Goal: Transaction & Acquisition: Purchase product/service

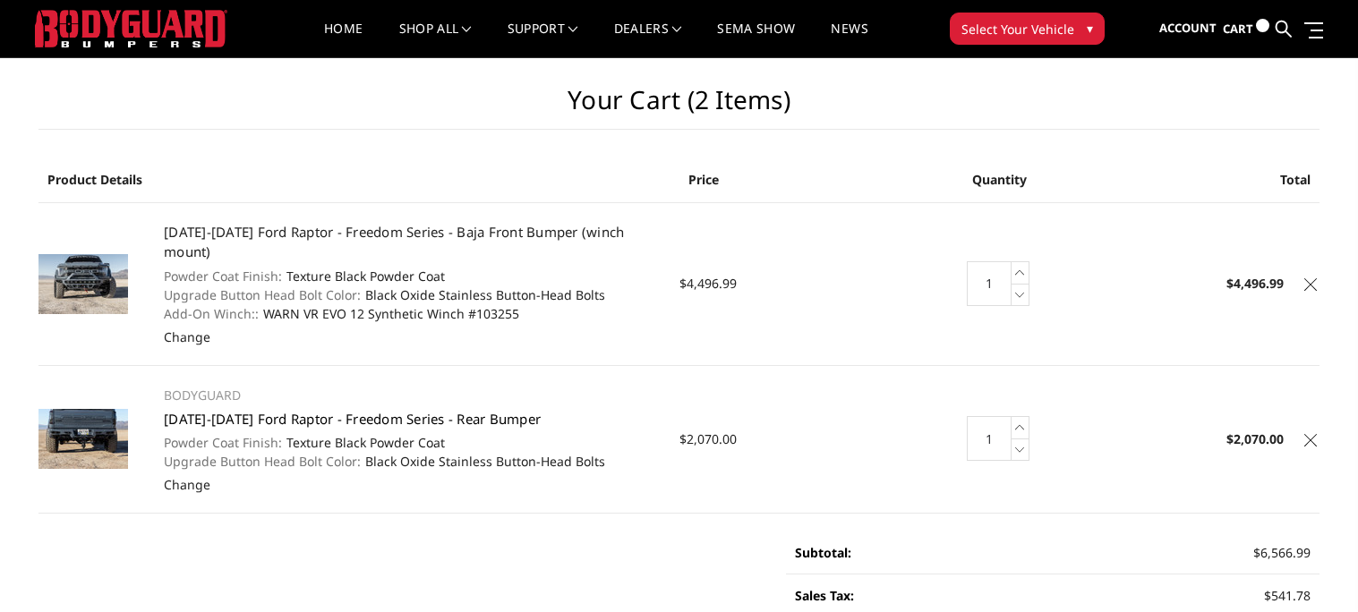
scroll to position [3, 0]
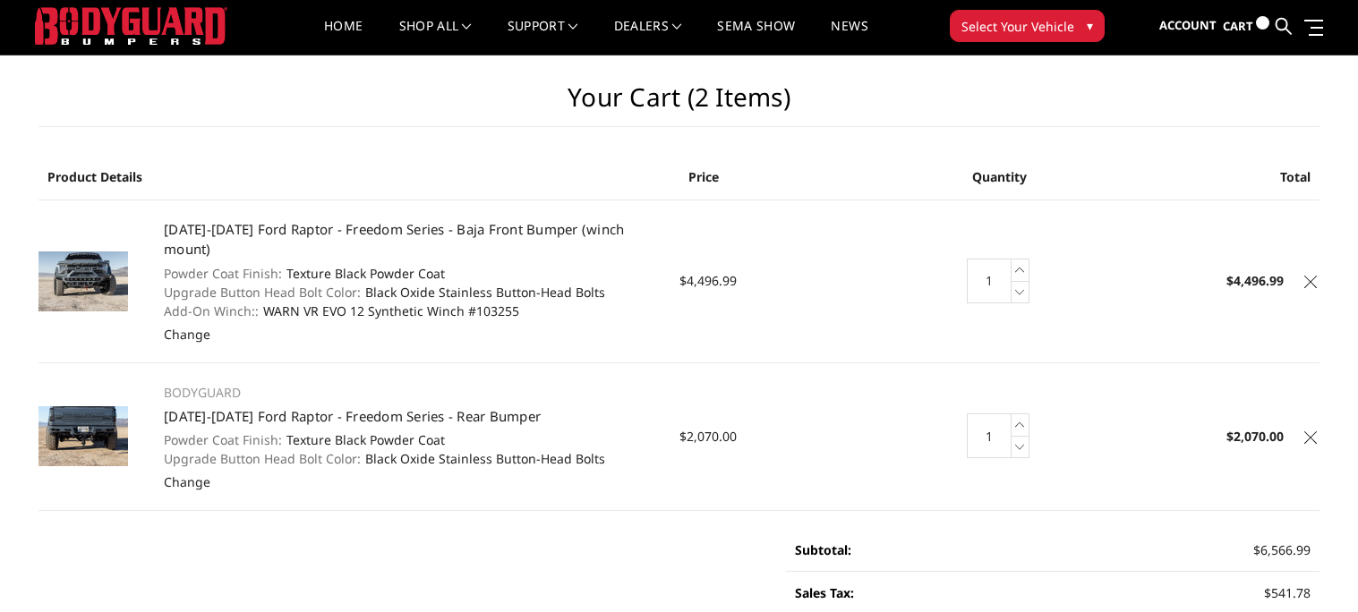
click at [1316, 276] on icon at bounding box center [1310, 282] width 13 height 13
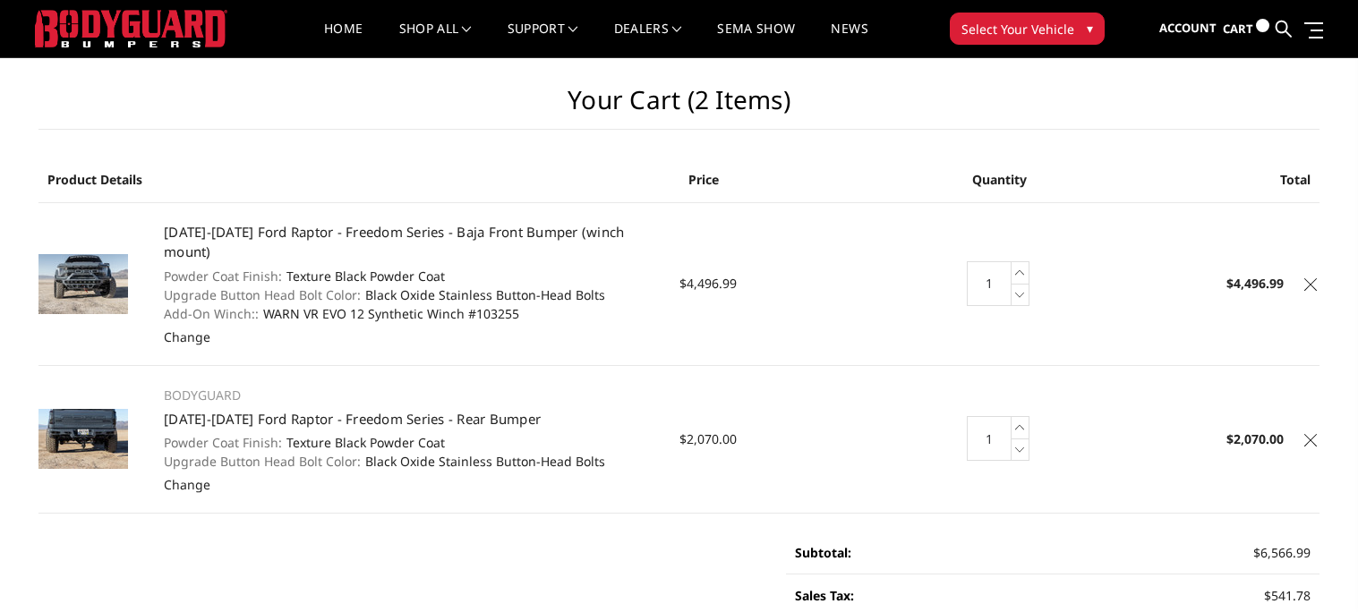
click at [1304, 434] on icon at bounding box center [1310, 440] width 13 height 13
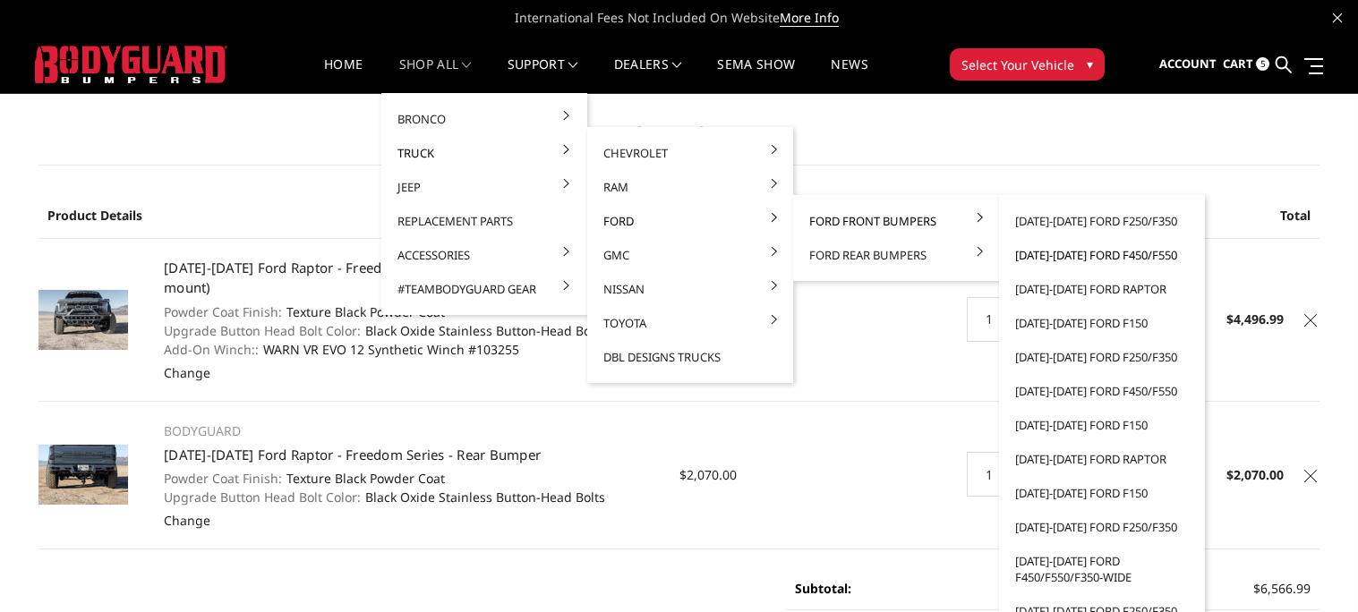
click at [1036, 248] on link "[DATE]-[DATE] Ford F450/F550" at bounding box center [1102, 255] width 192 height 34
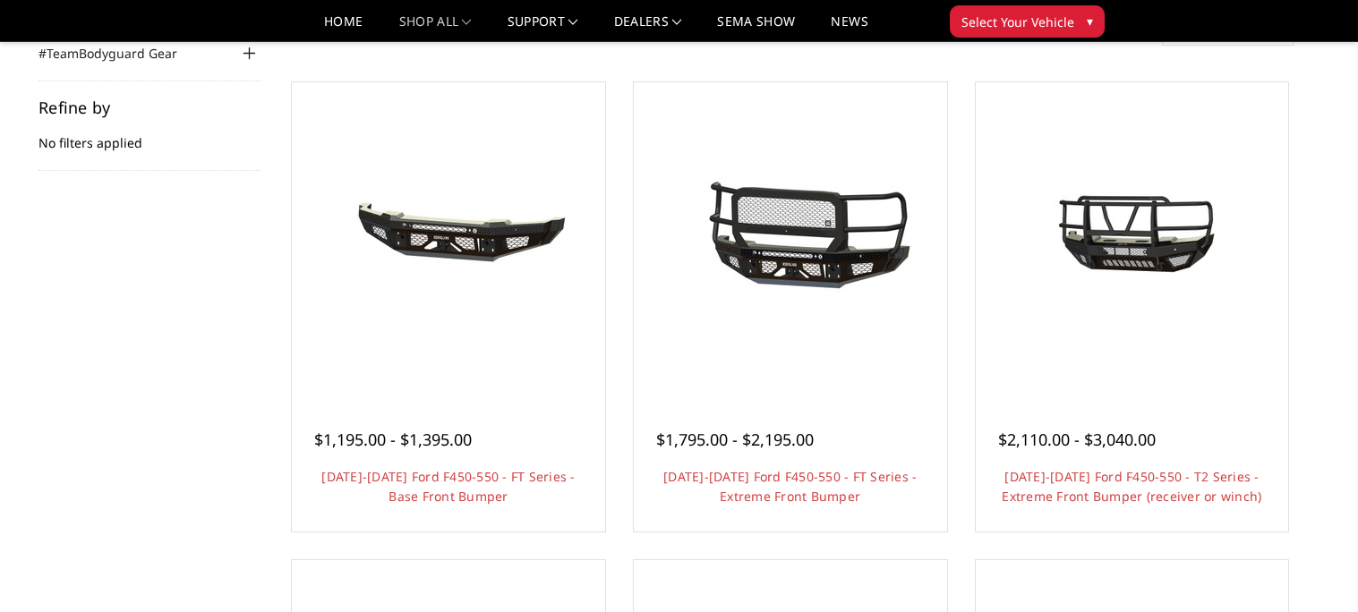
scroll to position [252, 0]
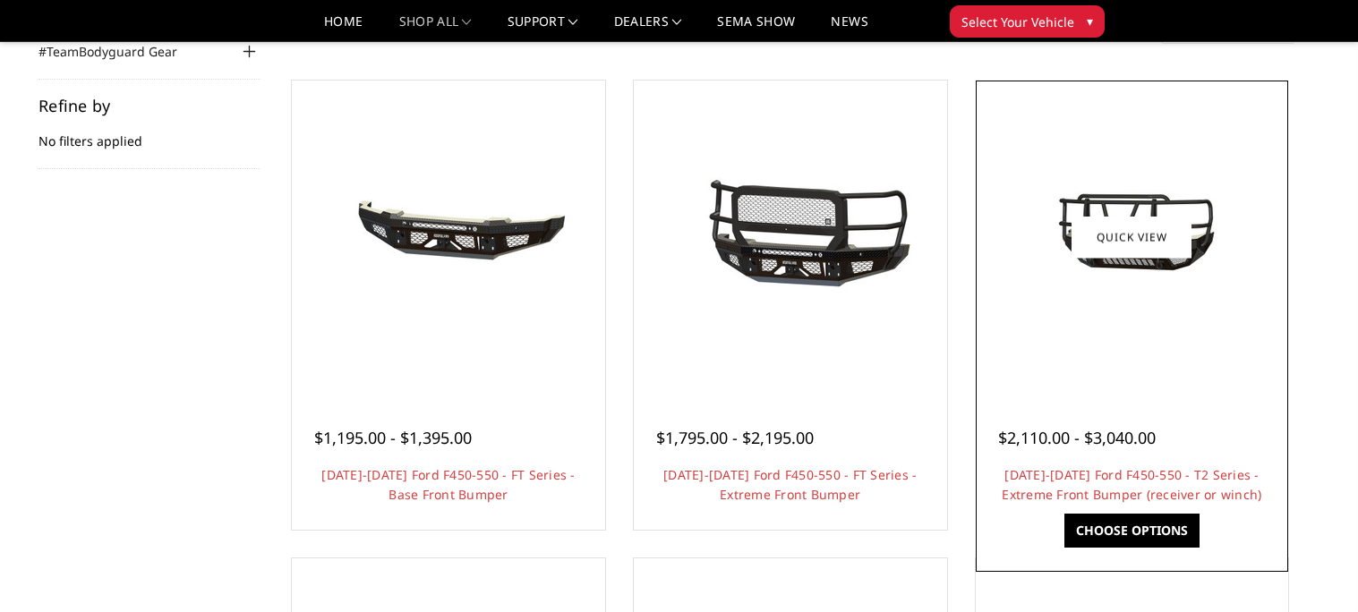
click at [1107, 515] on link "Choose Options" at bounding box center [1131, 531] width 135 height 34
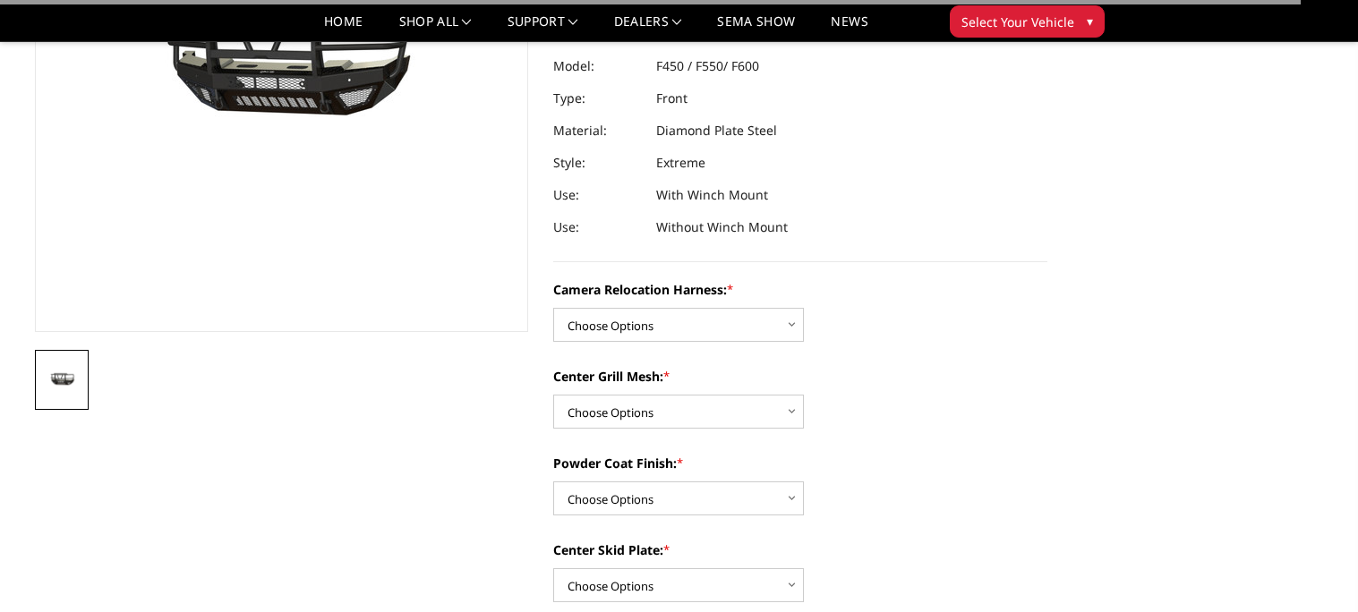
scroll to position [294, 0]
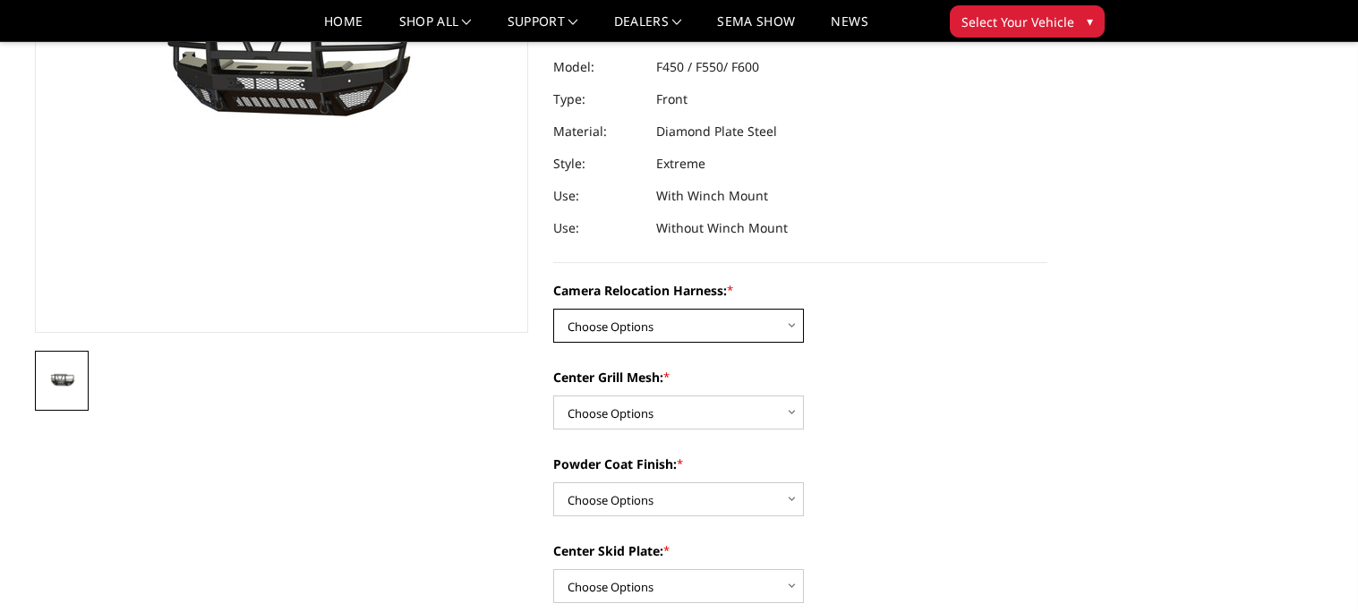
click at [611, 330] on select "Choose Options Without camera harness With camera harness" at bounding box center [678, 326] width 251 height 34
select select "3764"
click at [553, 309] on select "Choose Options Without camera harness With camera harness" at bounding box center [678, 326] width 251 height 34
click at [614, 400] on select "Choose Options Without expanded metal With expanded metal" at bounding box center [678, 413] width 251 height 34
select select "3762"
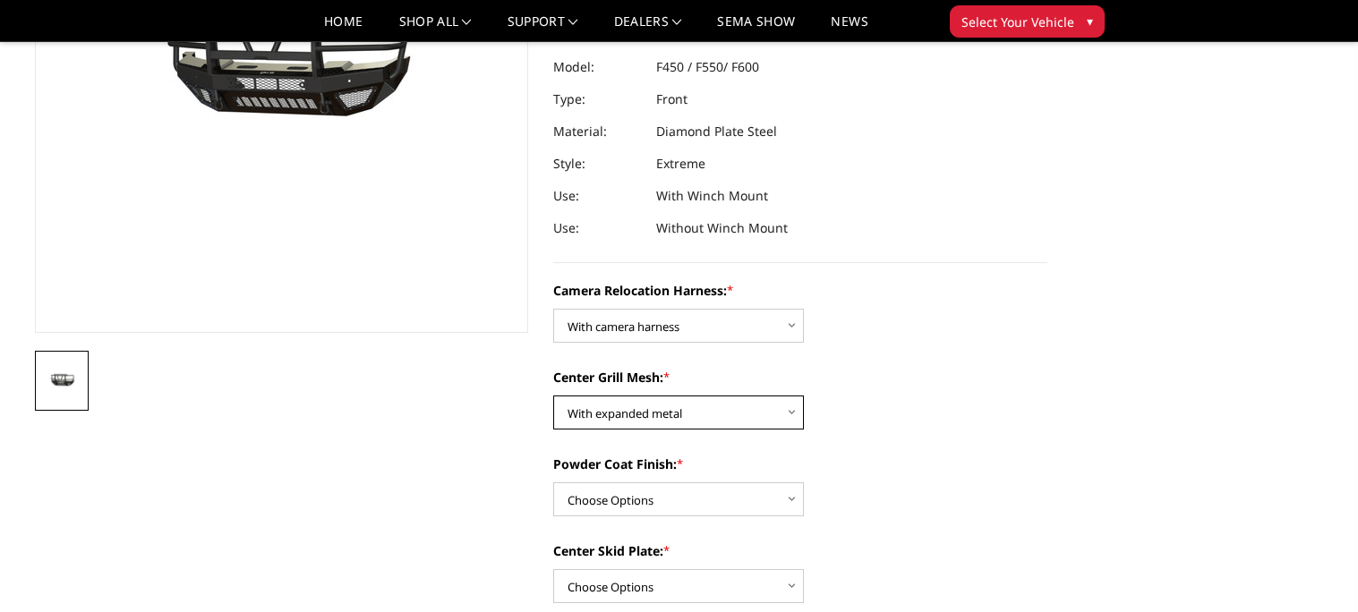
click at [553, 396] on select "Choose Options Without expanded metal With expanded metal" at bounding box center [678, 413] width 251 height 34
click at [610, 497] on select "Choose Options Textured Black Powder Coat Gloss Black Powder Coat Bare Metal" at bounding box center [678, 499] width 251 height 34
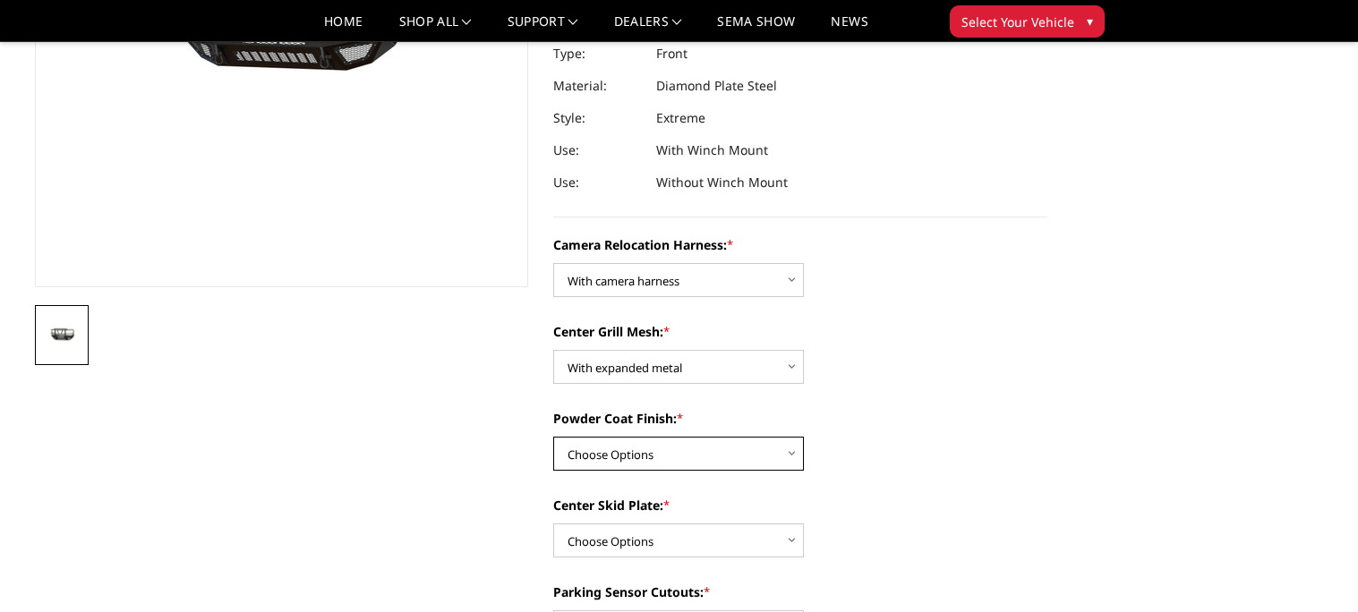
scroll to position [352, 0]
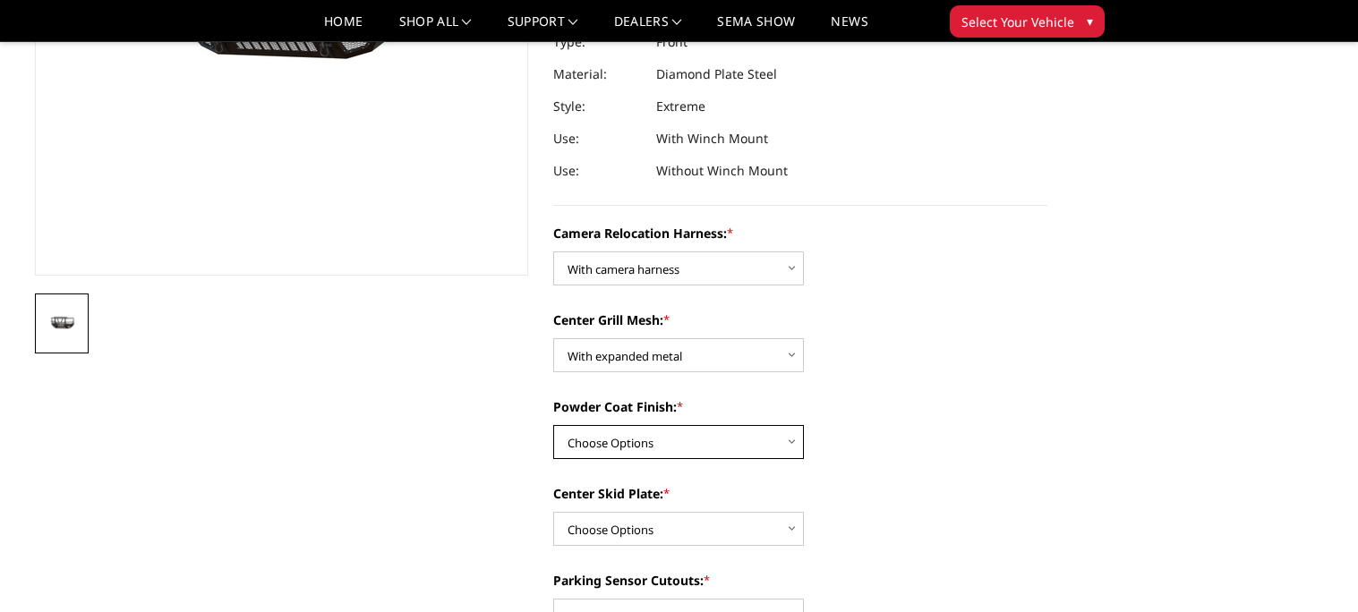
click at [586, 431] on select "Choose Options Textured Black Powder Coat Gloss Black Powder Coat Bare Metal" at bounding box center [678, 442] width 251 height 34
select select "3761"
click at [553, 425] on select "Choose Options Textured Black Powder Coat Gloss Black Powder Coat Bare Metal" at bounding box center [678, 442] width 251 height 34
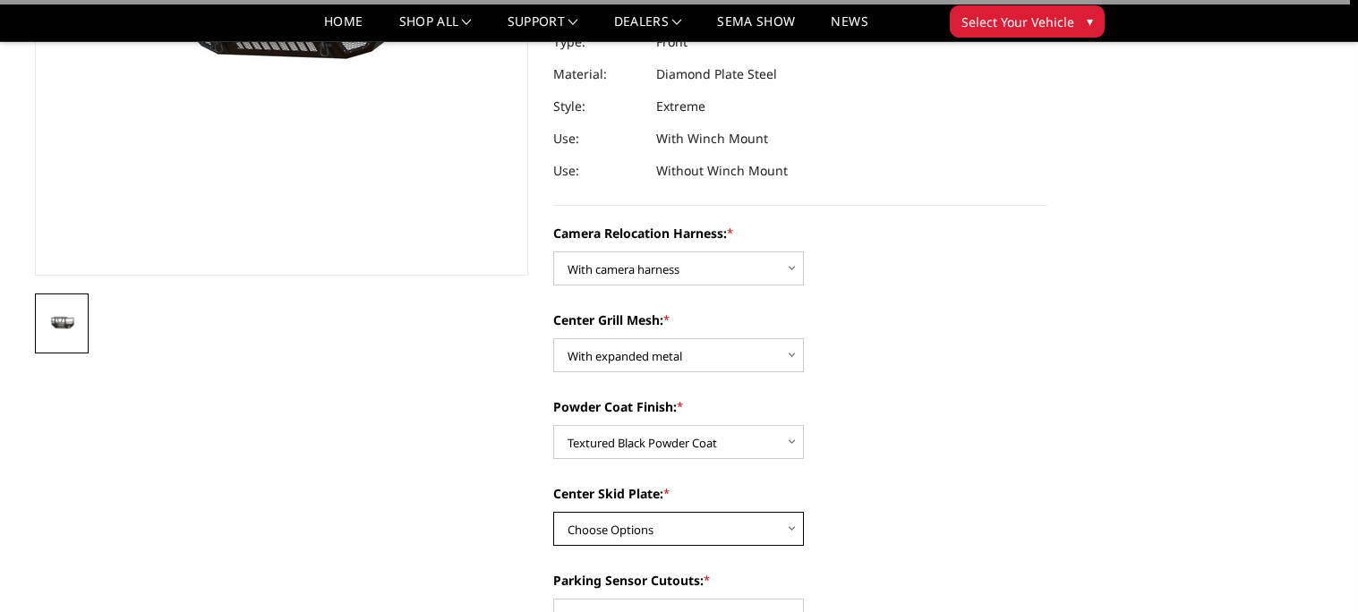
click at [602, 525] on select "Choose Options Winch Mount Skid Plate Standard Skid Plate (included) 2" Receive…" at bounding box center [678, 529] width 251 height 34
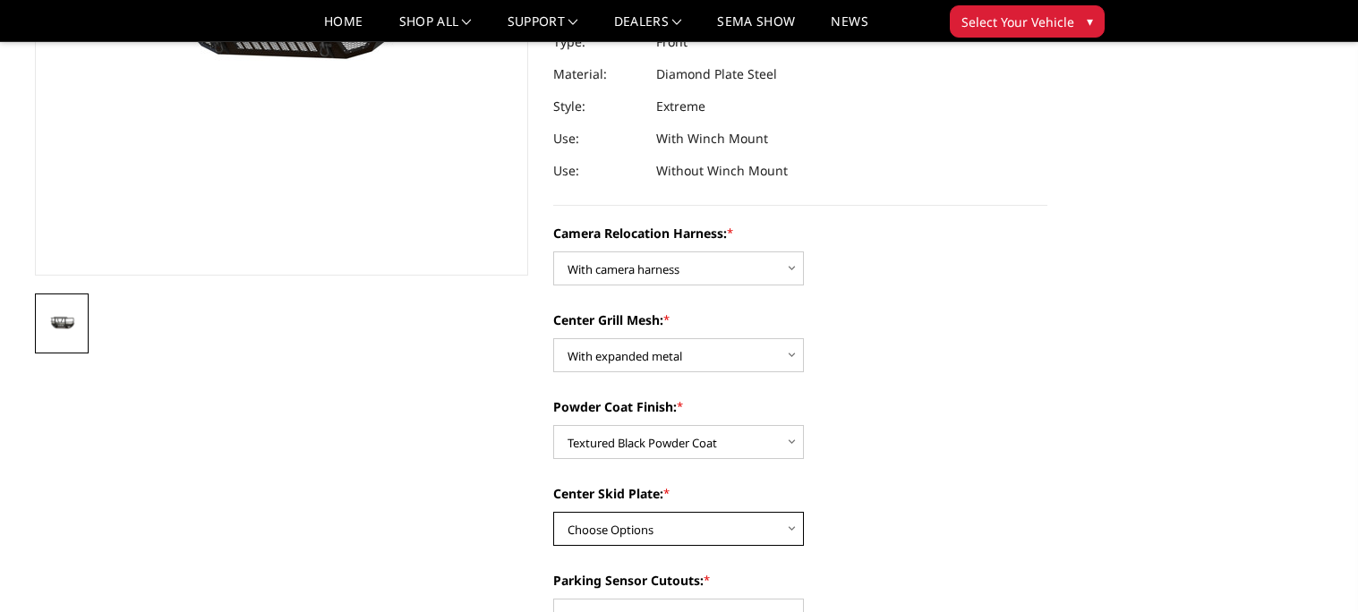
select select "3758"
click at [553, 512] on select "Choose Options Winch Mount Skid Plate Standard Skid Plate (included) 2" Receive…" at bounding box center [678, 529] width 251 height 34
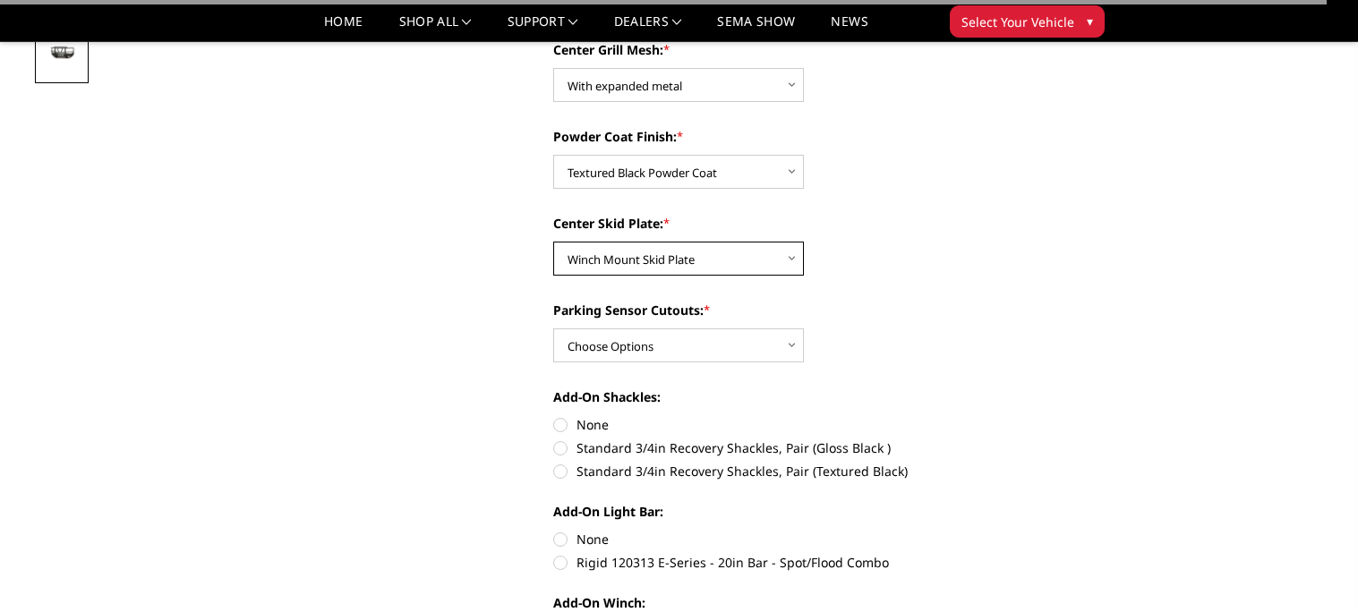
scroll to position [624, 0]
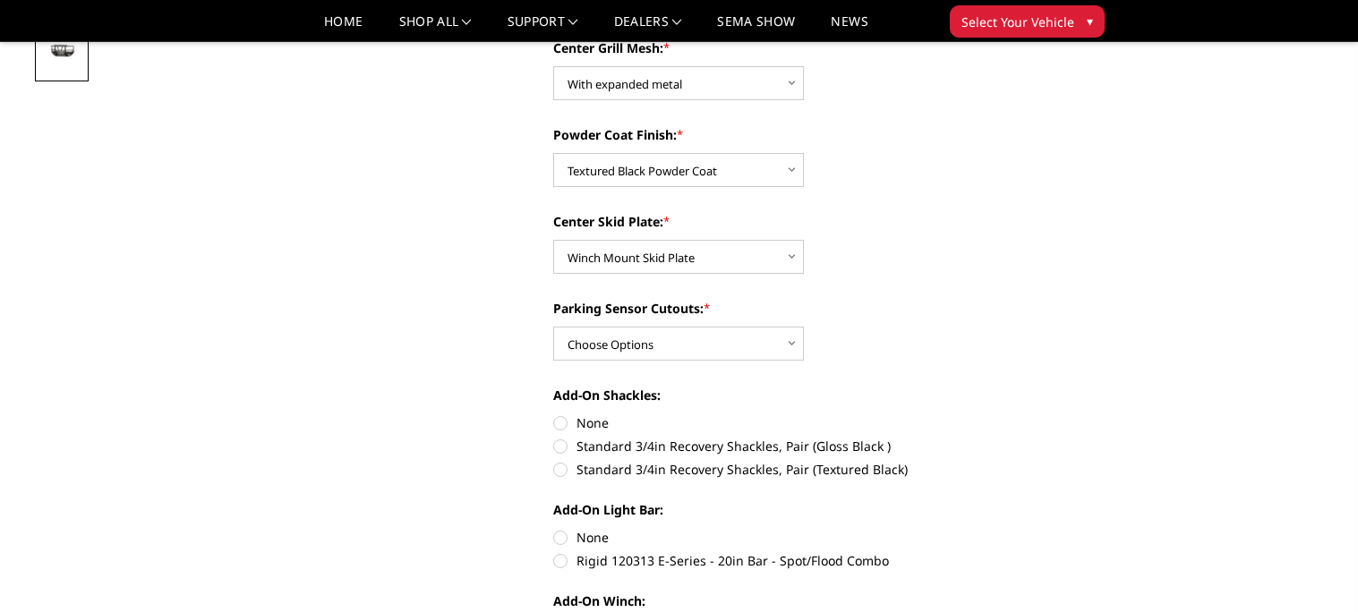
click at [564, 371] on div "Camera Relocation Harness: * Choose Options Without camera harness With camera …" at bounding box center [800, 421] width 494 height 939
click at [562, 346] on select "Choose Options Yes - With Parking Sensor Cutouts" at bounding box center [678, 344] width 251 height 34
select select "3755"
click at [553, 327] on select "Choose Options Yes - With Parking Sensor Cutouts" at bounding box center [678, 344] width 251 height 34
click at [558, 464] on label "Standard 3/4in Recovery Shackles, Pair (Textured Black)" at bounding box center [800, 469] width 494 height 19
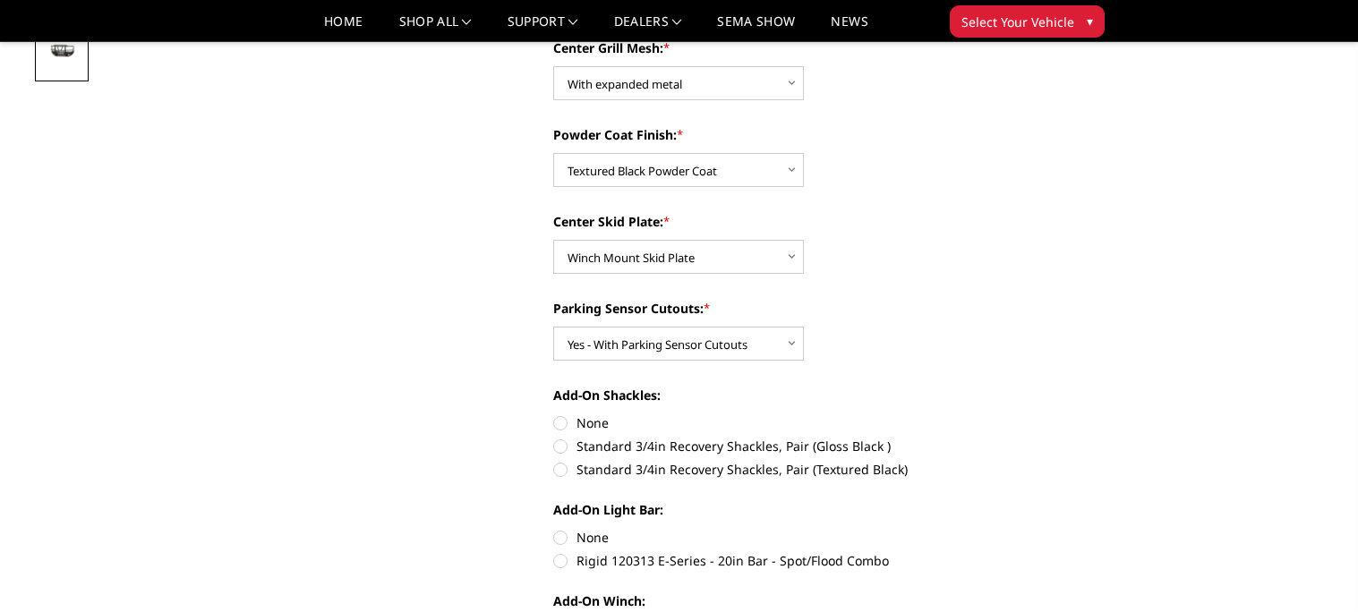
click at [1047, 438] on input "Standard 3/4in Recovery Shackles, Pair (Textured Black)" at bounding box center [1047, 437] width 1 height 1
radio input "true"
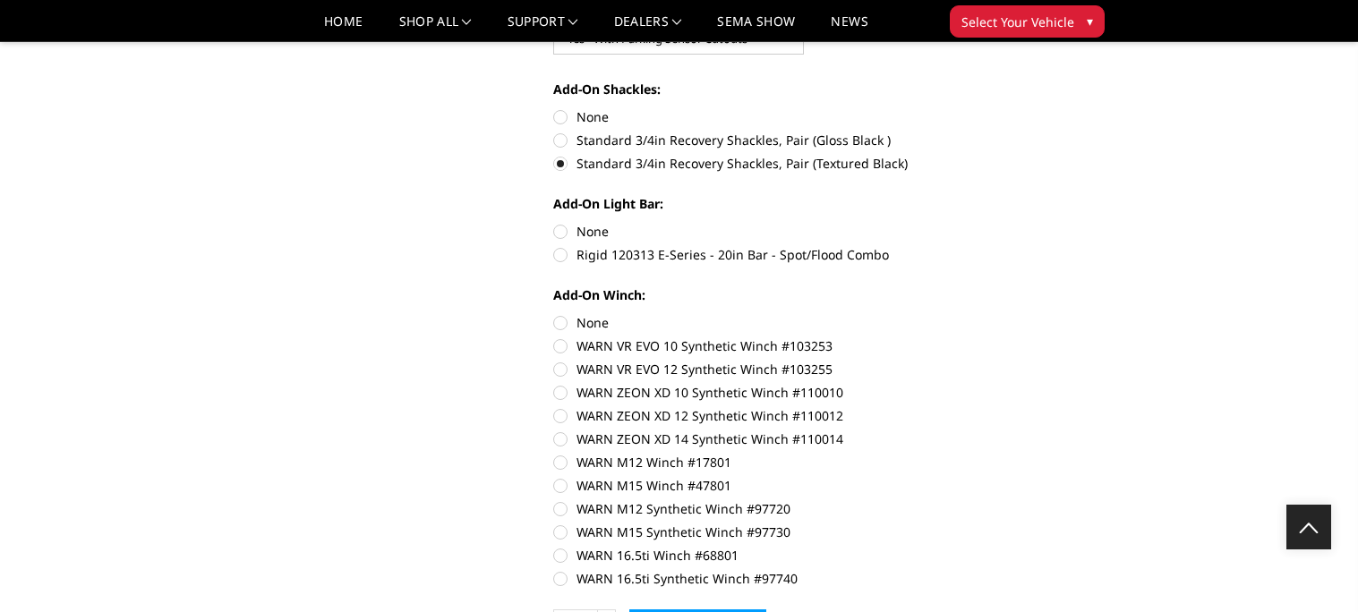
scroll to position [933, 0]
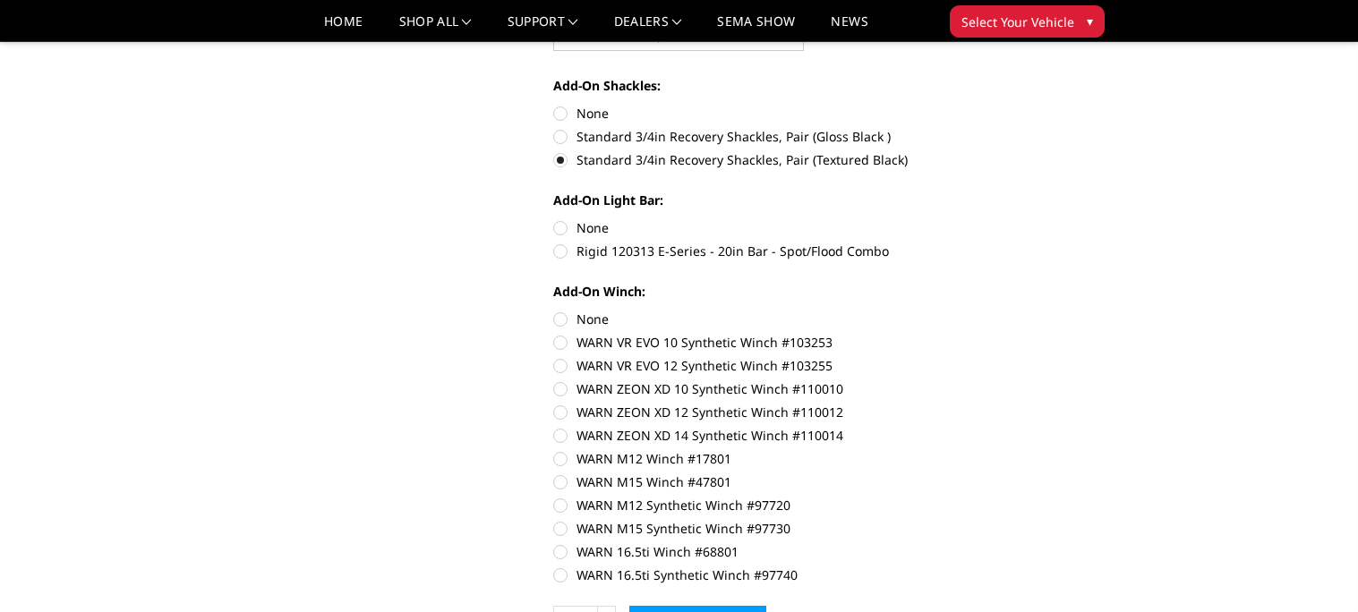
click at [561, 234] on label "None" at bounding box center [800, 227] width 494 height 19
click at [554, 219] on input "None" at bounding box center [553, 218] width 1 height 1
radio input "true"
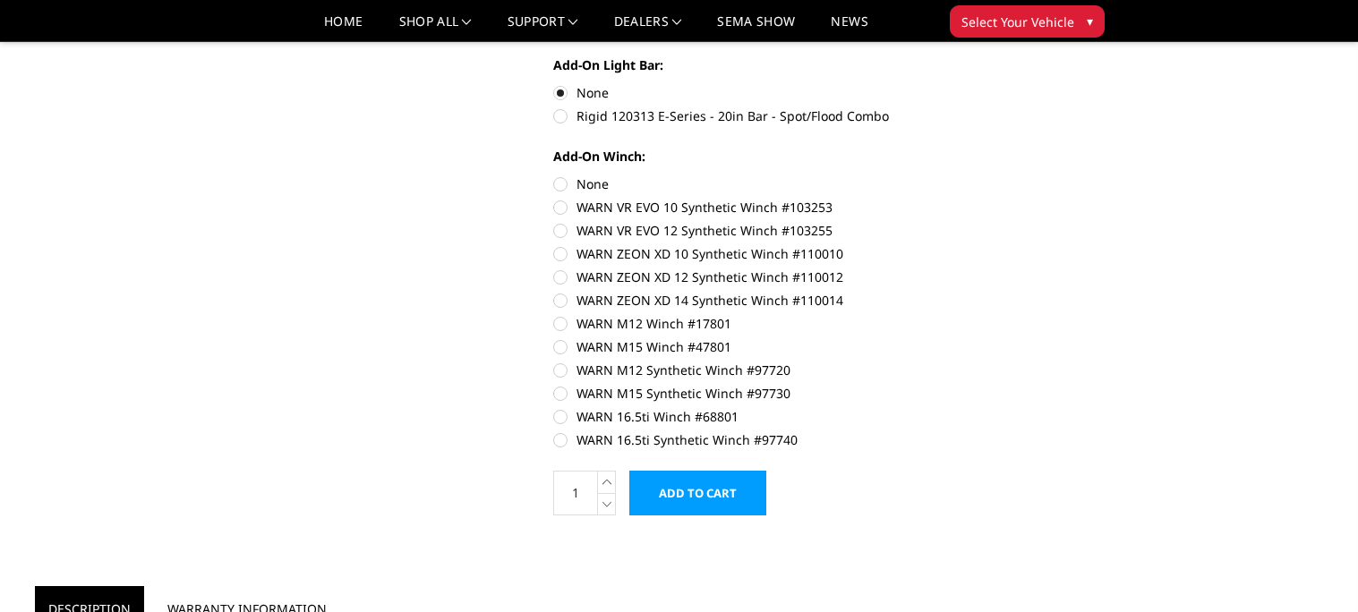
scroll to position [1071, 0]
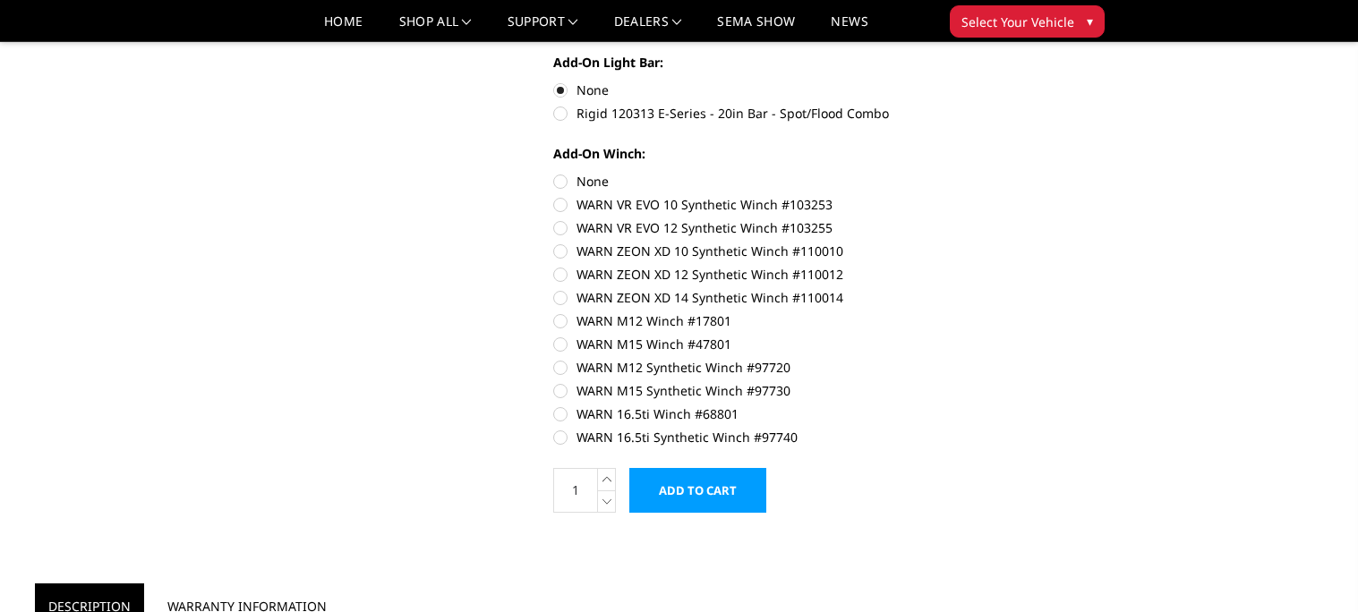
click at [564, 439] on label "WARN 16.5ti Synthetic Winch #97740" at bounding box center [800, 437] width 494 height 19
click at [1047, 405] on input "WARN 16.5ti Synthetic Winch #97740" at bounding box center [1047, 405] width 1 height 1
radio input "true"
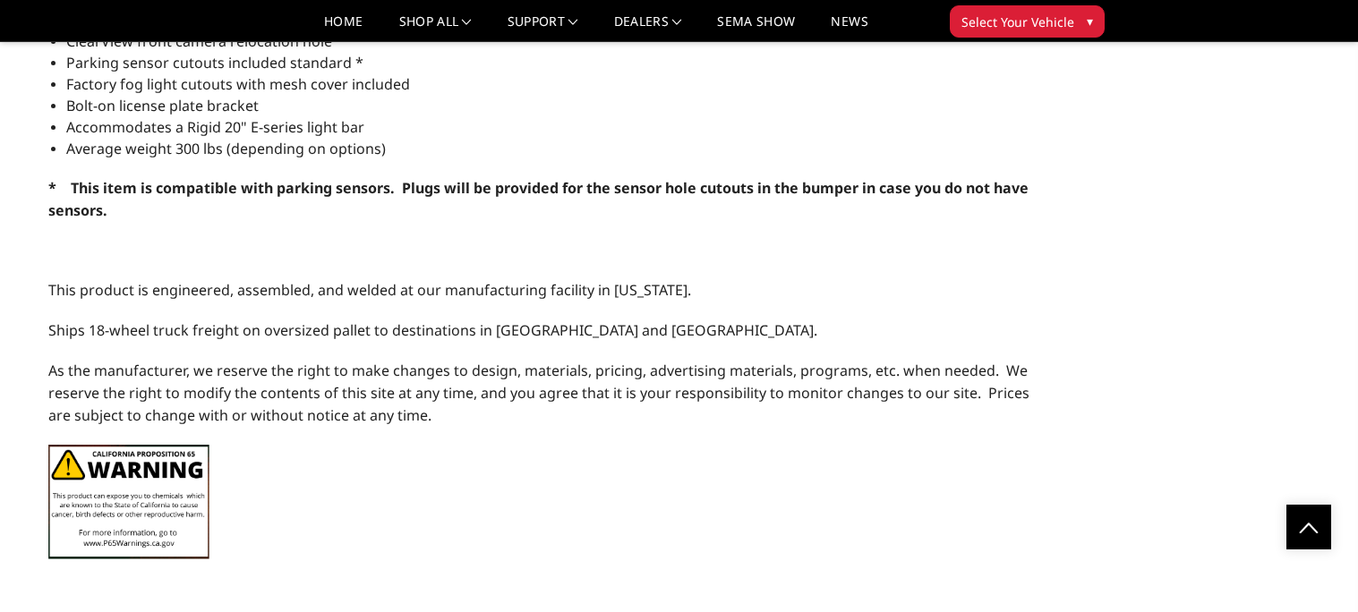
scroll to position [1911, 0]
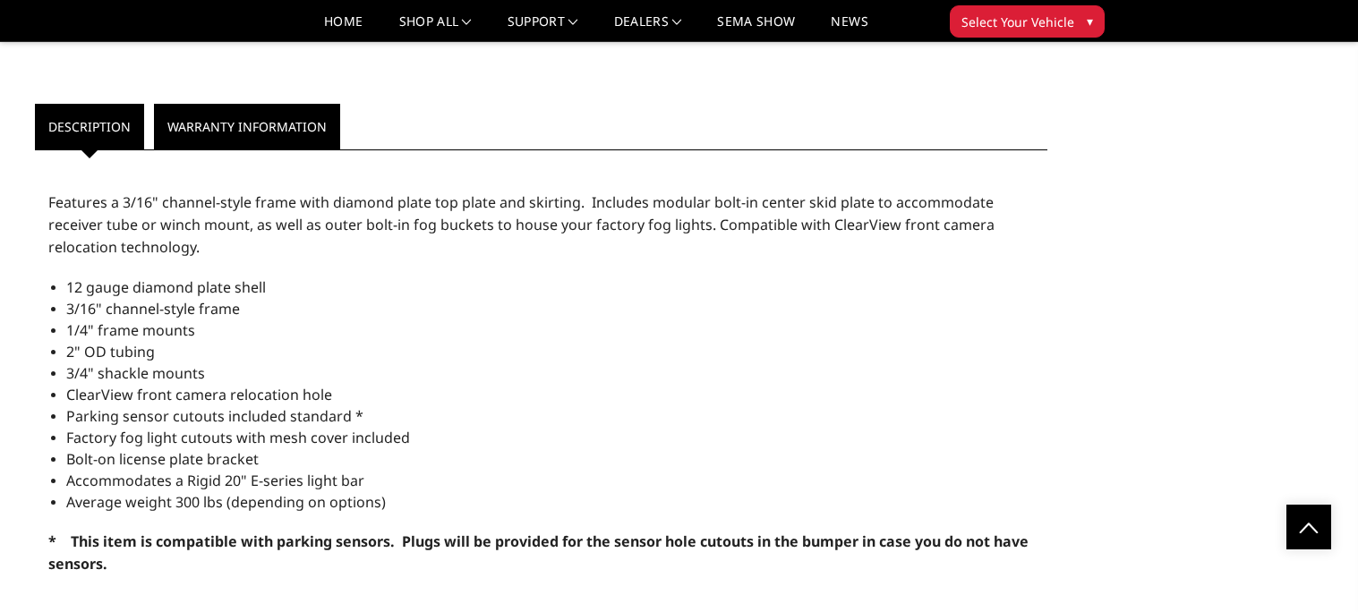
click at [210, 115] on link "Warranty Information" at bounding box center [247, 127] width 186 height 46
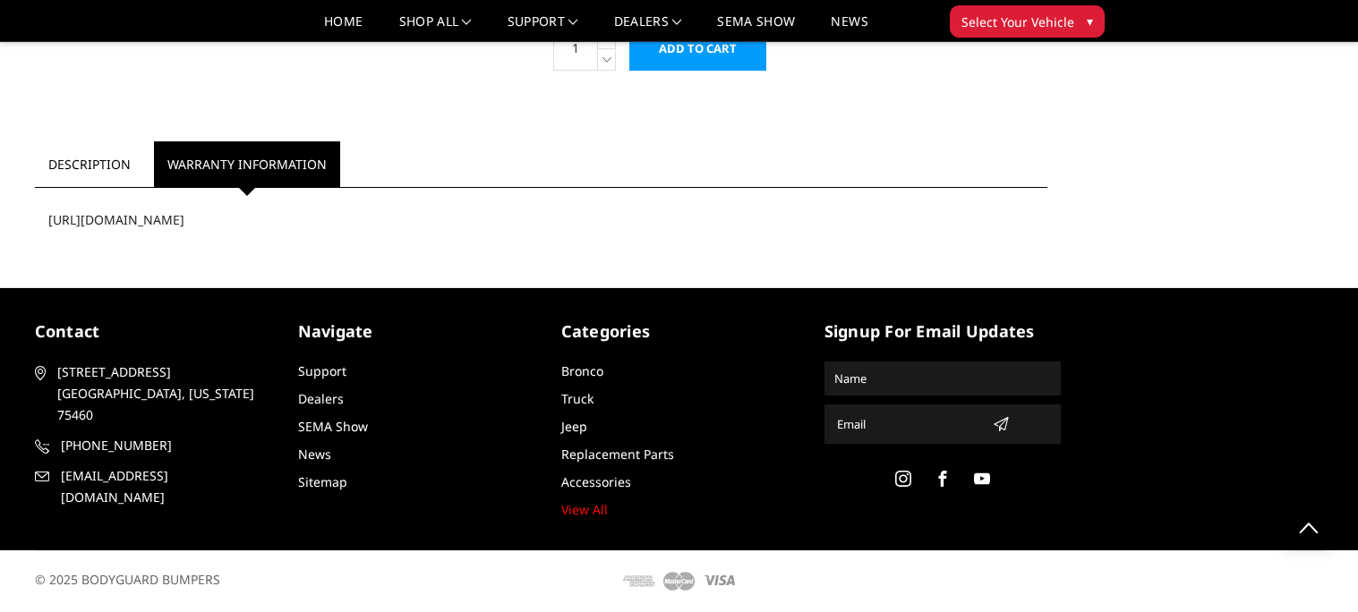
scroll to position [1513, 0]
click at [115, 167] on link "Description" at bounding box center [89, 164] width 109 height 46
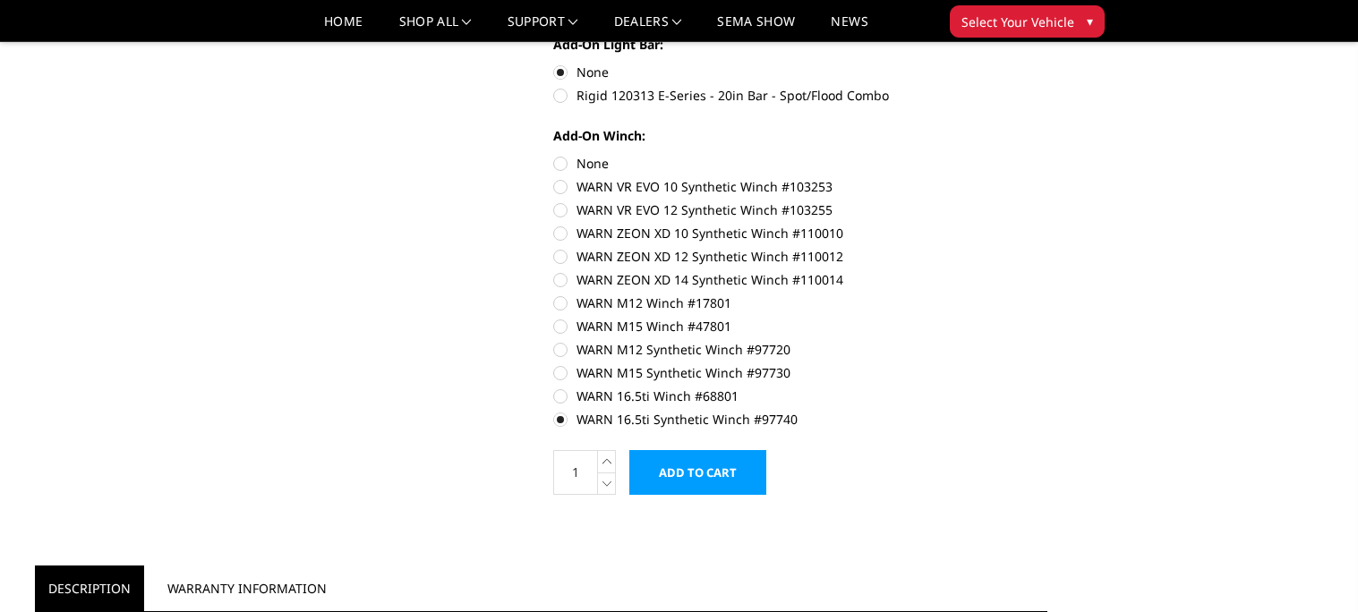
scroll to position [1165, 0]
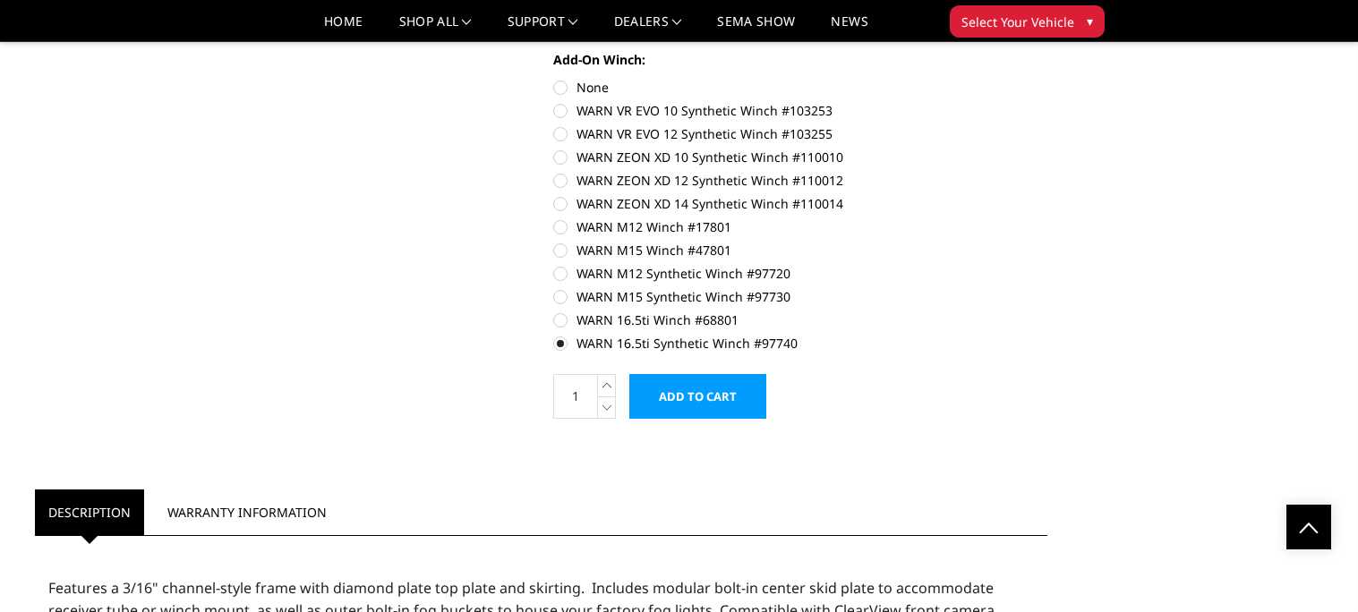
click at [683, 405] on input "Add to Cart" at bounding box center [697, 396] width 137 height 45
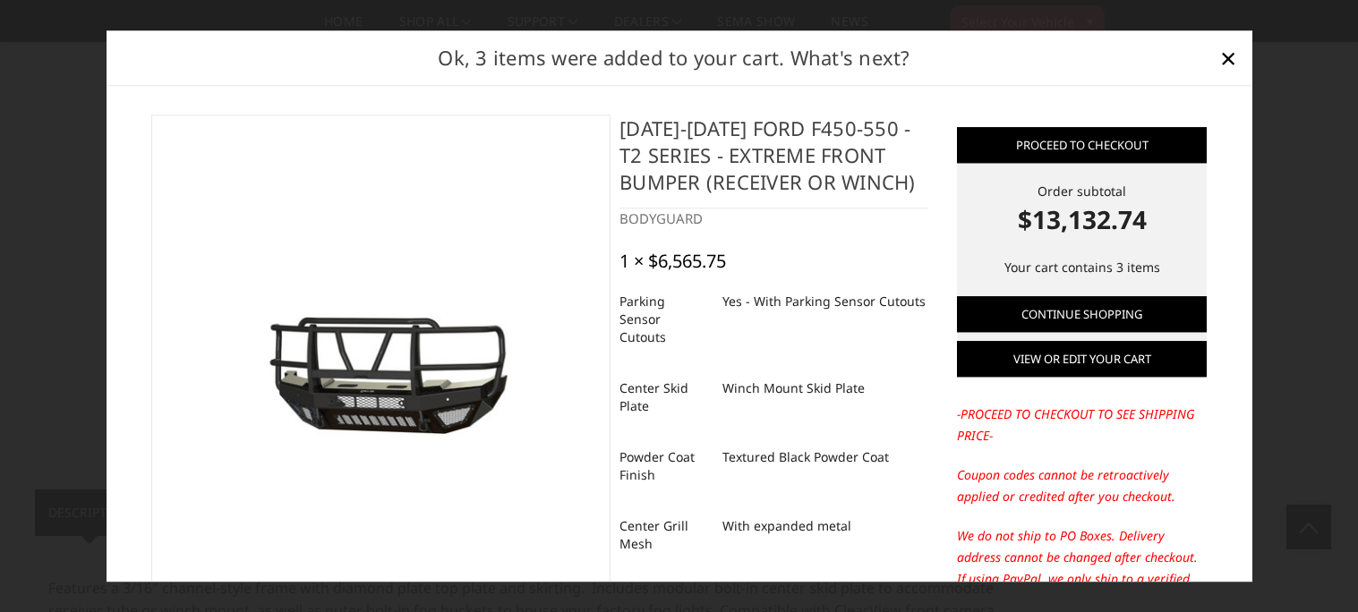
click at [1111, 355] on link "View or edit your cart" at bounding box center [1082, 360] width 250 height 36
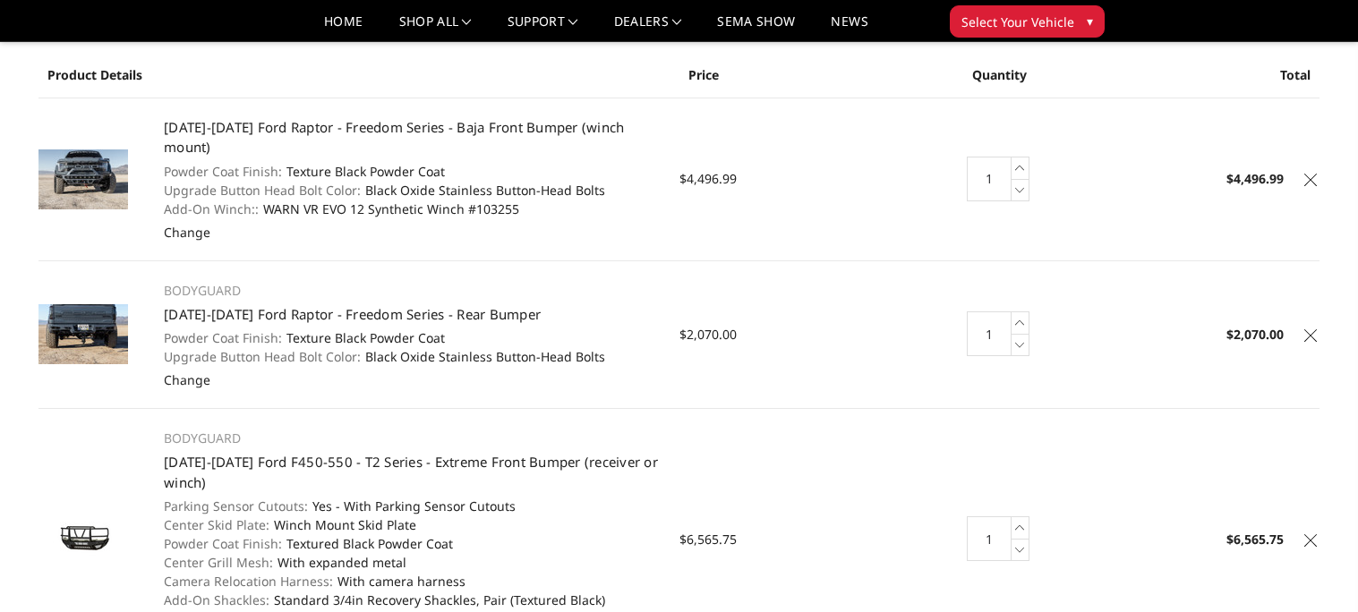
scroll to position [115, 0]
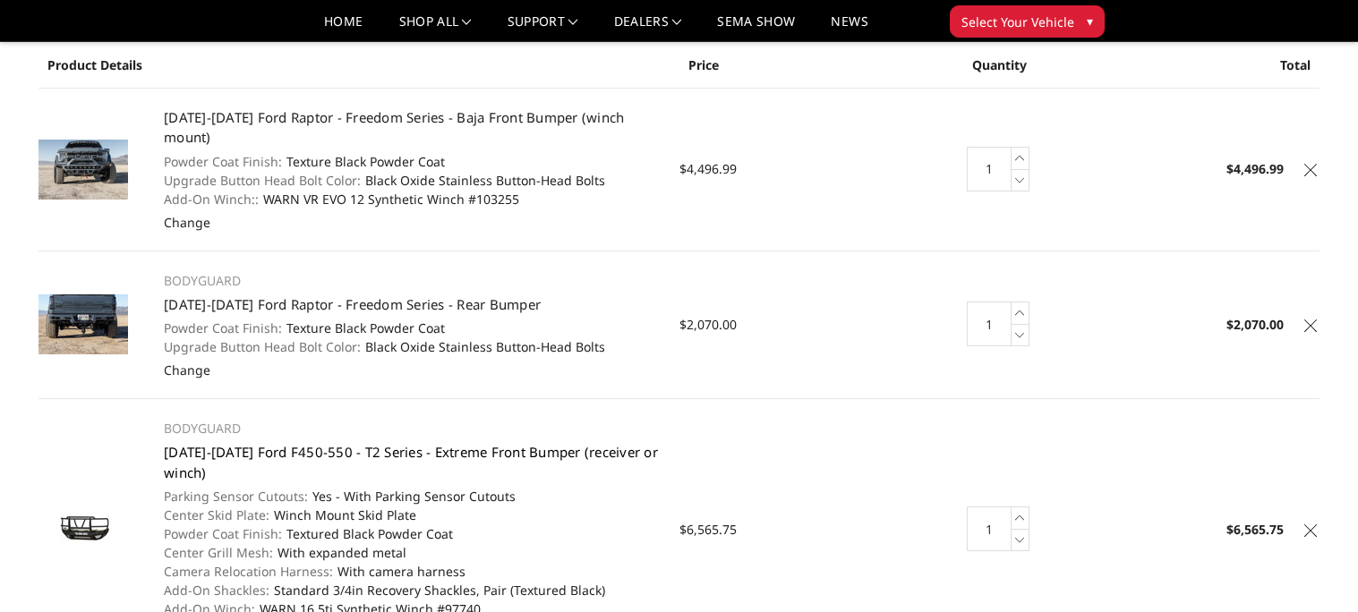
click at [231, 443] on link "[DATE]-[DATE] Ford F450-550 - T2 Series - Extreme Front Bumper (receiver or win…" at bounding box center [411, 462] width 494 height 38
